Goal: Navigation & Orientation: Understand site structure

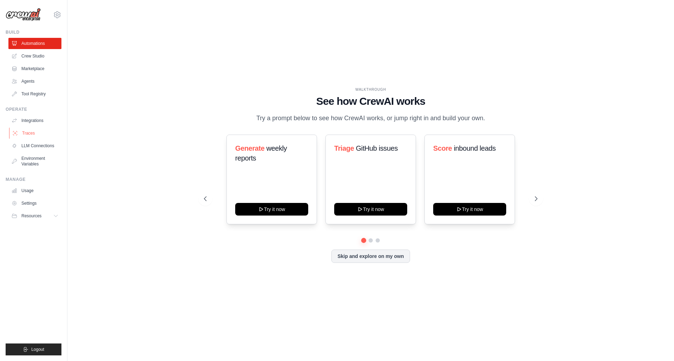
click at [40, 128] on link "Traces" at bounding box center [35, 133] width 53 height 11
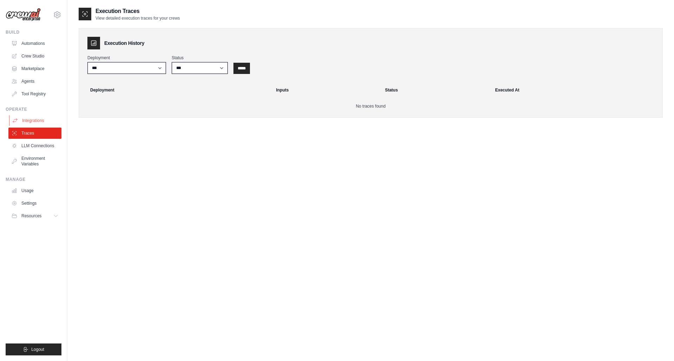
click at [41, 124] on link "Integrations" at bounding box center [35, 120] width 53 height 11
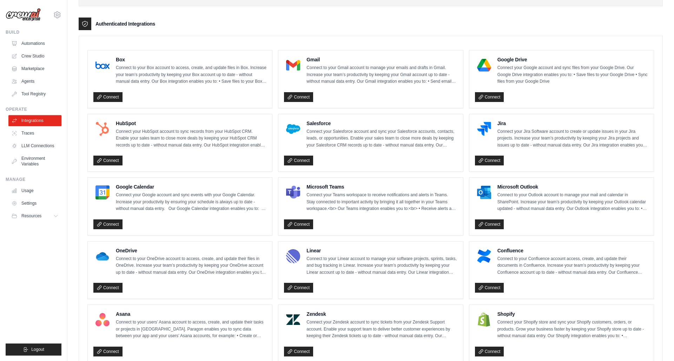
scroll to position [133, 0]
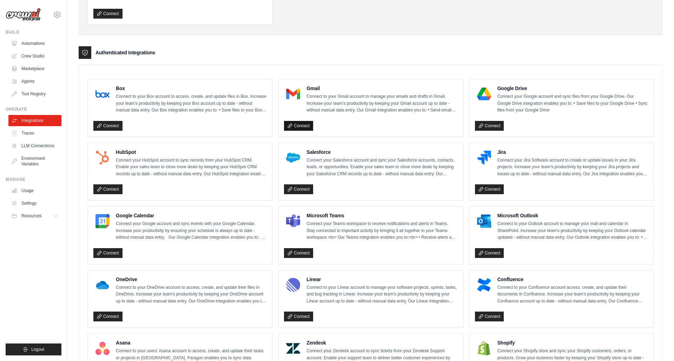
click at [300, 126] on link "Connect" at bounding box center [298, 126] width 29 height 10
click at [495, 124] on link "Connect" at bounding box center [489, 126] width 29 height 10
click at [50, 149] on link "LLM Connections" at bounding box center [35, 145] width 53 height 11
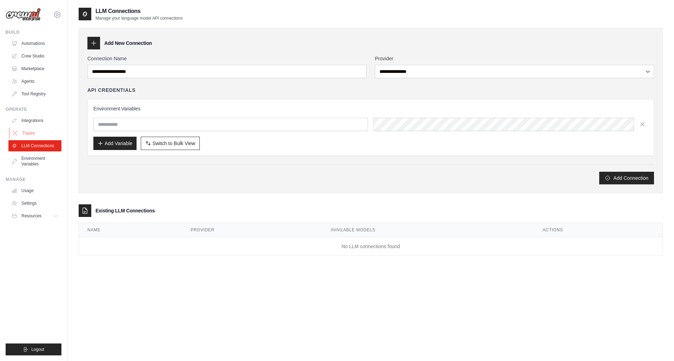
click at [31, 132] on link "Traces" at bounding box center [35, 133] width 53 height 11
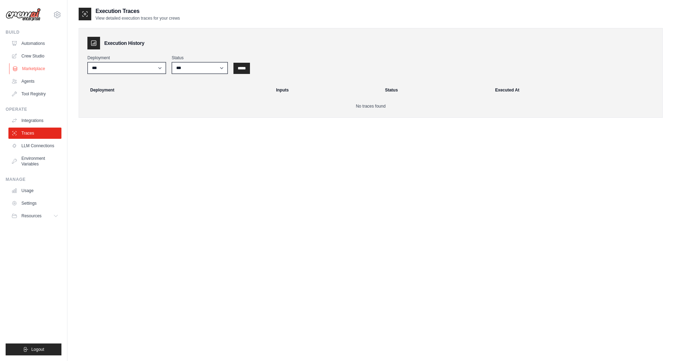
click at [34, 68] on link "Marketplace" at bounding box center [35, 68] width 53 height 11
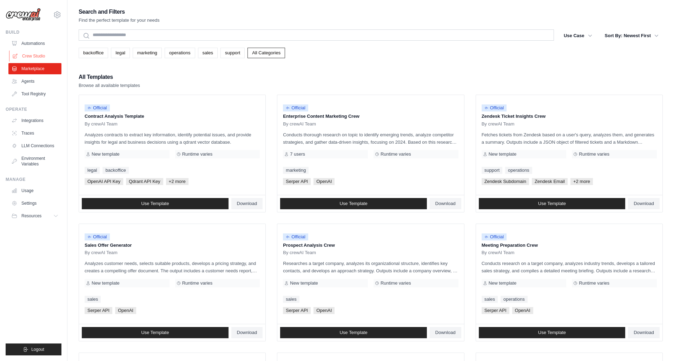
click at [44, 53] on link "Crew Studio" at bounding box center [35, 56] width 53 height 11
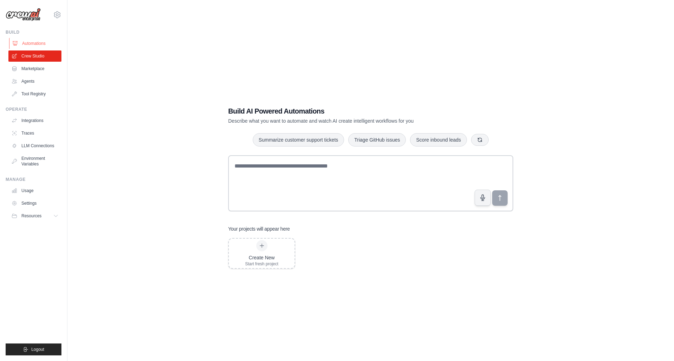
click at [50, 42] on link "Automations" at bounding box center [35, 43] width 53 height 11
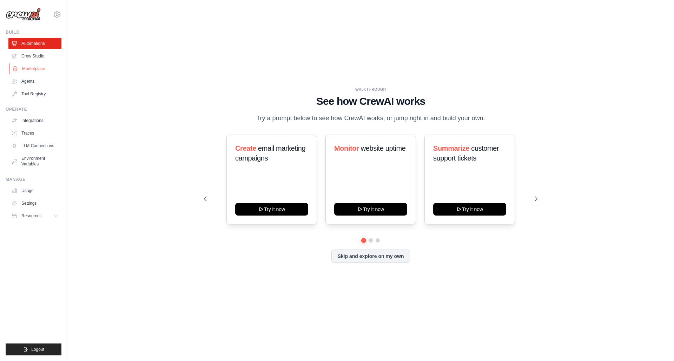
click at [37, 65] on link "Marketplace" at bounding box center [35, 68] width 53 height 11
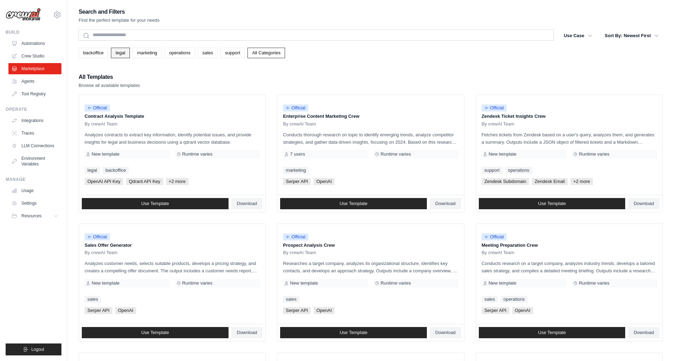
click at [119, 53] on link "legal" at bounding box center [120, 53] width 19 height 11
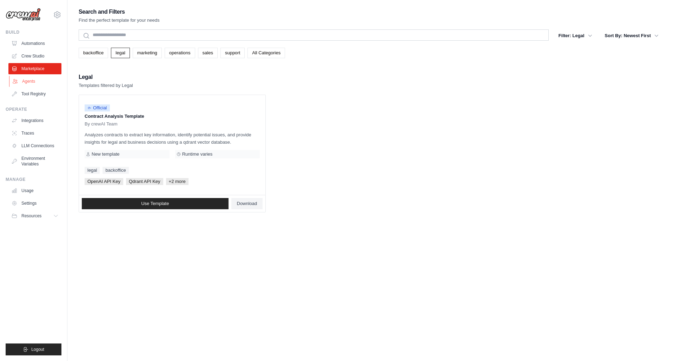
click at [38, 81] on link "Agents" at bounding box center [35, 81] width 53 height 11
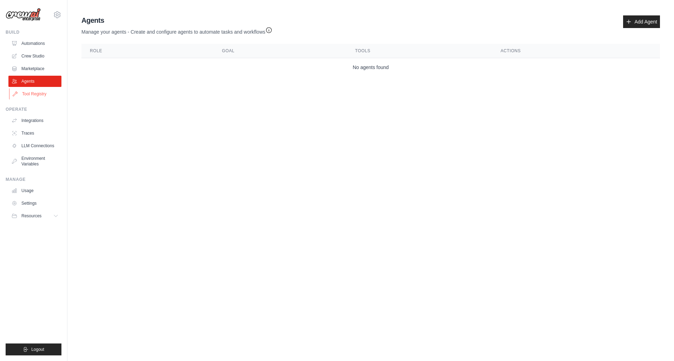
click at [34, 98] on link "Tool Registry" at bounding box center [35, 93] width 53 height 11
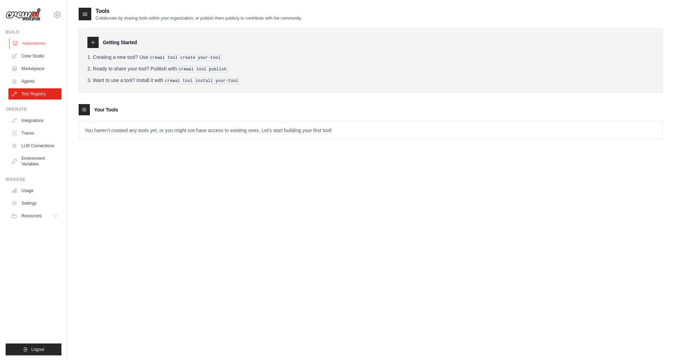
click at [40, 44] on link "Automations" at bounding box center [35, 43] width 53 height 11
